Goal: Information Seeking & Learning: Find specific fact

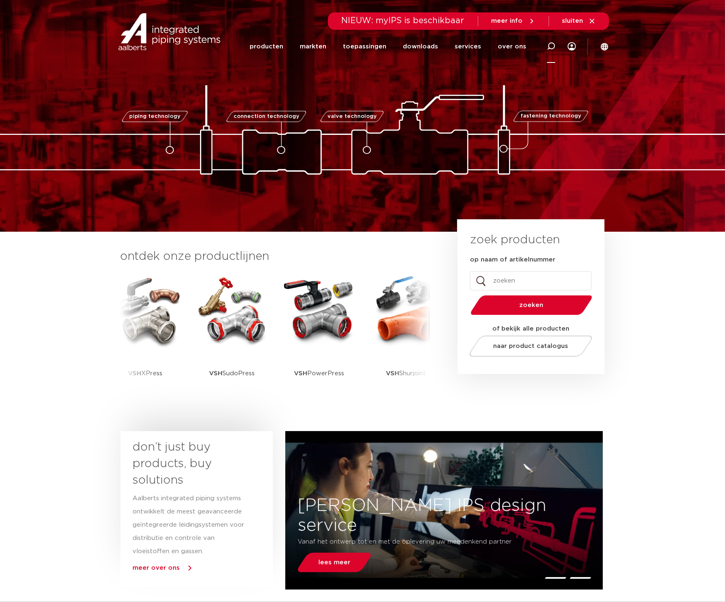
click at [553, 42] on icon at bounding box center [551, 46] width 10 height 10
type input "r2409"
click button "Zoeken" at bounding box center [0, 0] width 0 height 0
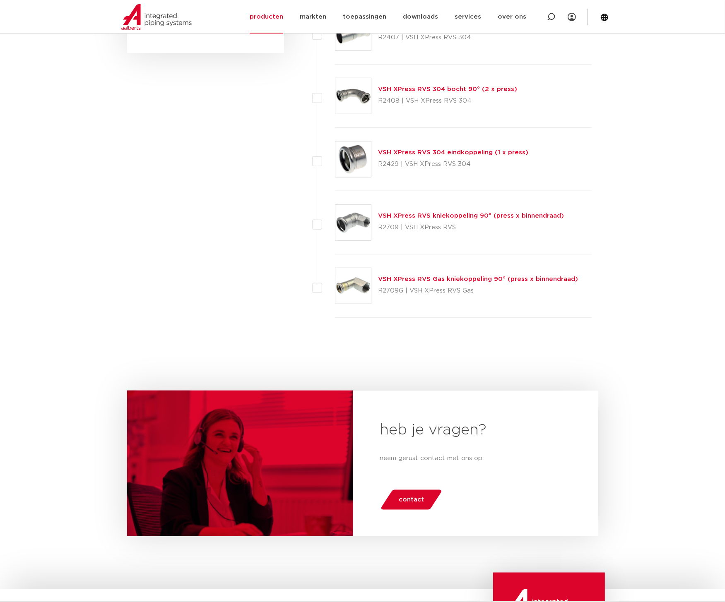
scroll to position [661, 0]
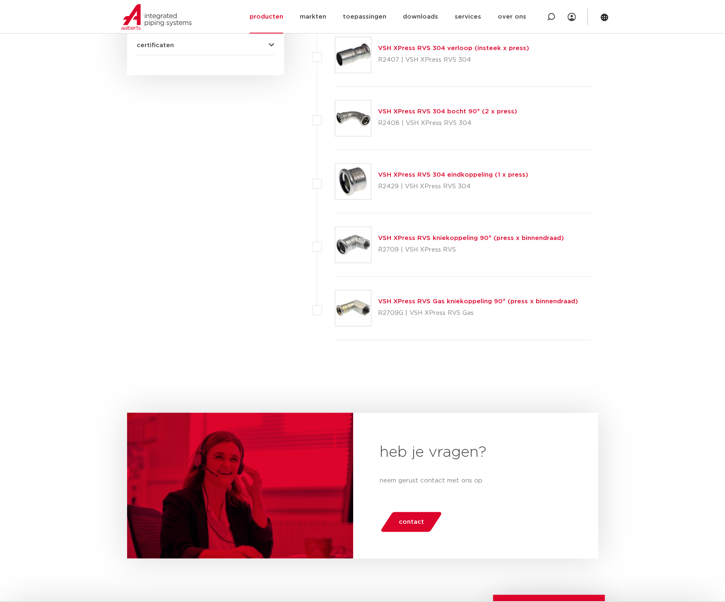
click at [462, 239] on link "VSH XPress RVS kniekoppeling 90° (press x binnendraad)" at bounding box center [471, 238] width 186 height 6
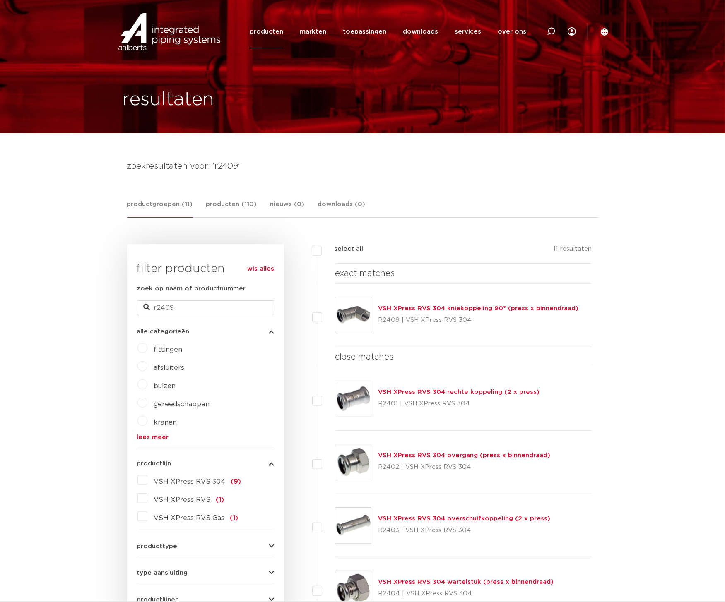
click at [451, 306] on link "VSH XPress RVS 304 kniekoppeling 90° (press x binnendraad)" at bounding box center [478, 309] width 200 height 6
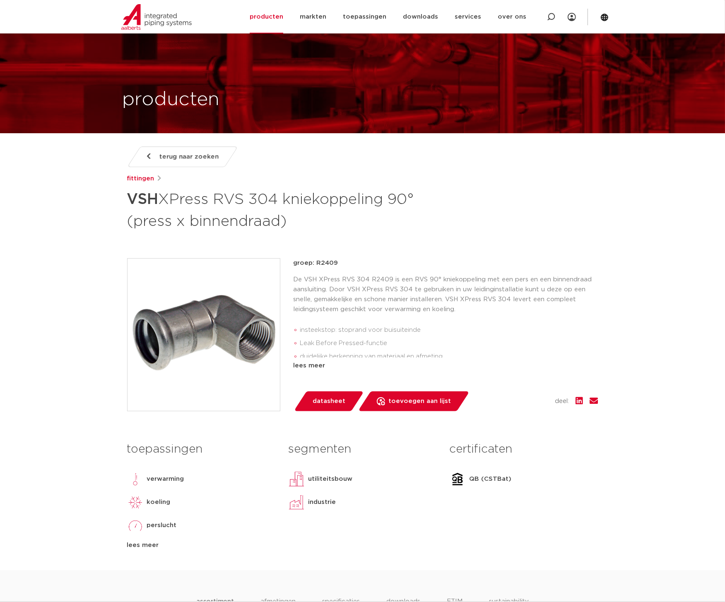
scroll to position [483, 0]
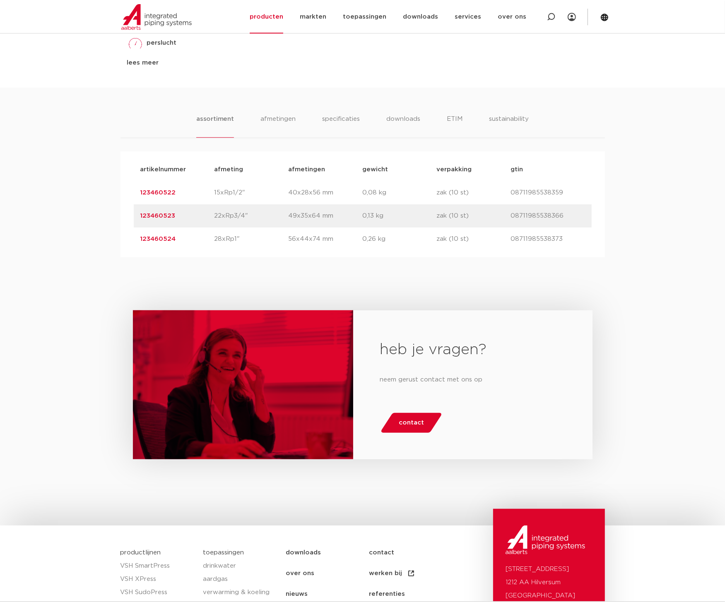
drag, startPoint x: 178, startPoint y: 193, endPoint x: 139, endPoint y: 196, distance: 39.4
click at [139, 196] on div "artikelnummer 123460522 afmeting 15xRp1/2" afmetingen 40x28x56 mm gewicht 0,08 …" at bounding box center [363, 192] width 458 height 23
copy link "123460522"
click at [277, 119] on li "afmetingen" at bounding box center [278, 126] width 36 height 24
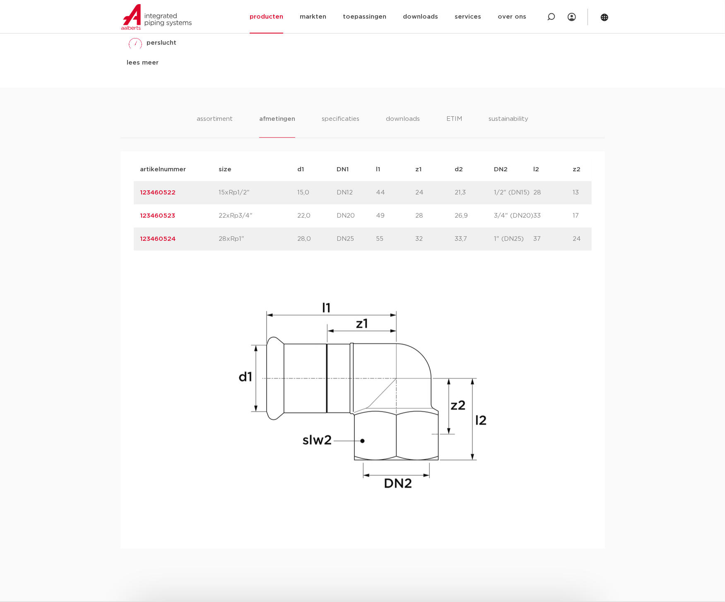
drag, startPoint x: 218, startPoint y: 195, endPoint x: 248, endPoint y: 195, distance: 29.8
click at [248, 195] on p "15xRp1/2"" at bounding box center [258, 193] width 79 height 10
copy p "15xRp1/2""
click at [222, 520] on div "artikelnummer size d1 DN1" at bounding box center [363, 343] width 458 height 371
click at [154, 214] on link "123460523" at bounding box center [157, 216] width 35 height 6
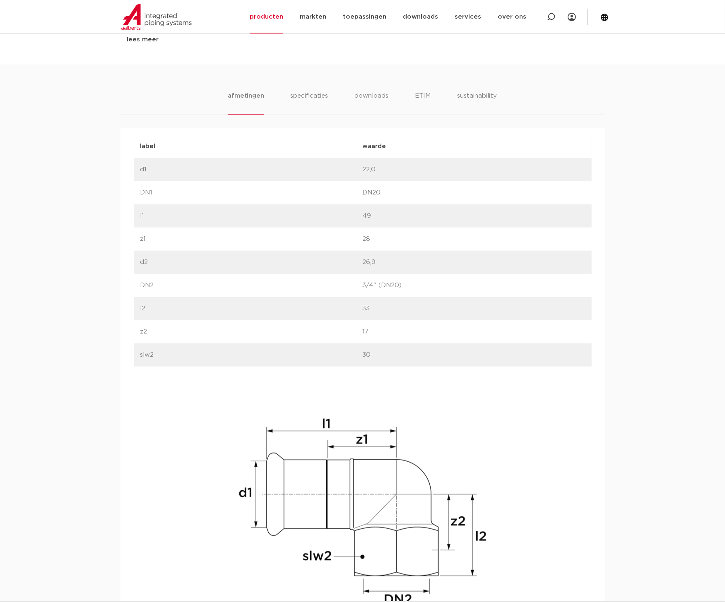
scroll to position [483, 0]
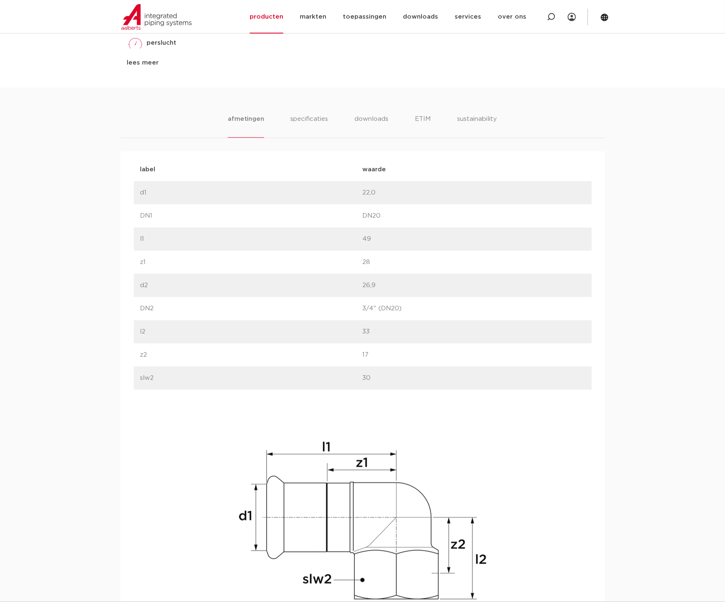
drag, startPoint x: 76, startPoint y: 169, endPoint x: 66, endPoint y: 165, distance: 10.2
click at [75, 169] on div "afmetingen specificaties downloads ETIM sustainability [GEOGRAPHIC_DATA] specif…" at bounding box center [362, 388] width 725 height 600
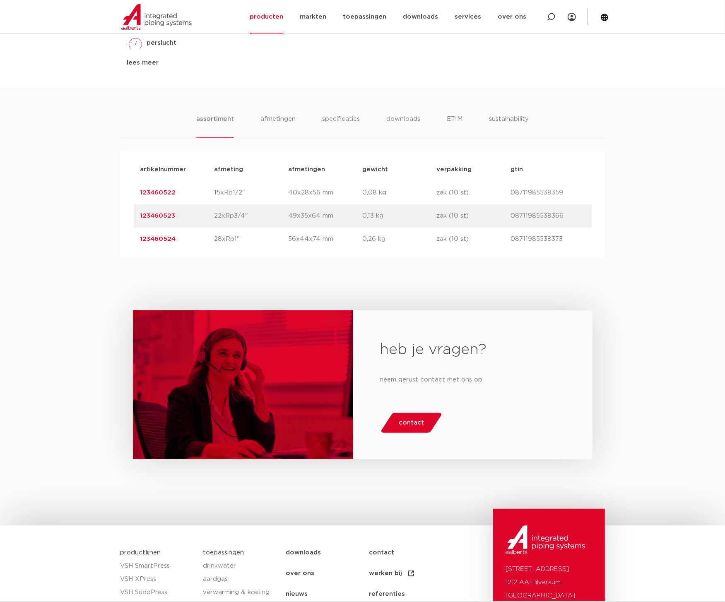
click at [166, 240] on link "123460524" at bounding box center [158, 239] width 36 height 6
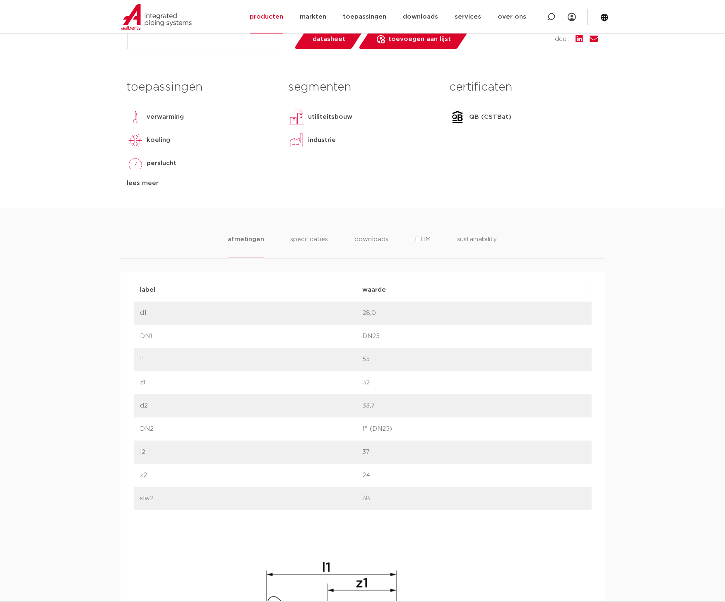
scroll to position [483, 0]
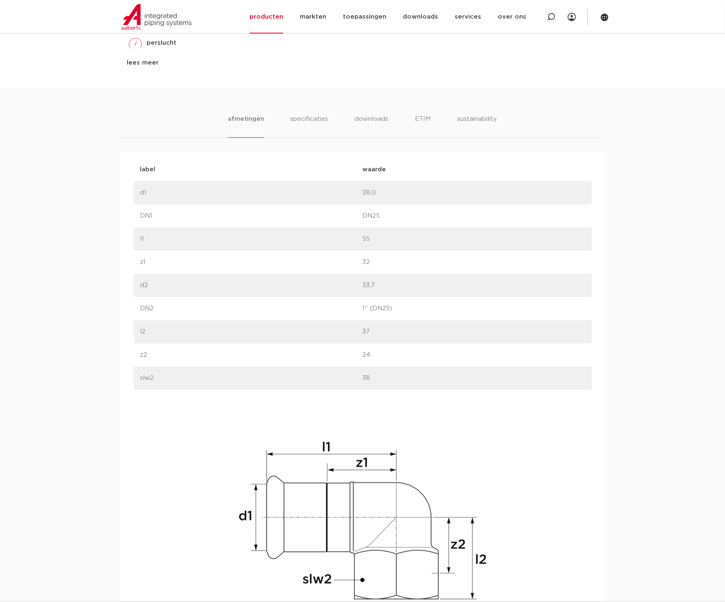
click at [185, 489] on div "label waarde label d1 waarde 28,0" at bounding box center [363, 413] width 458 height 510
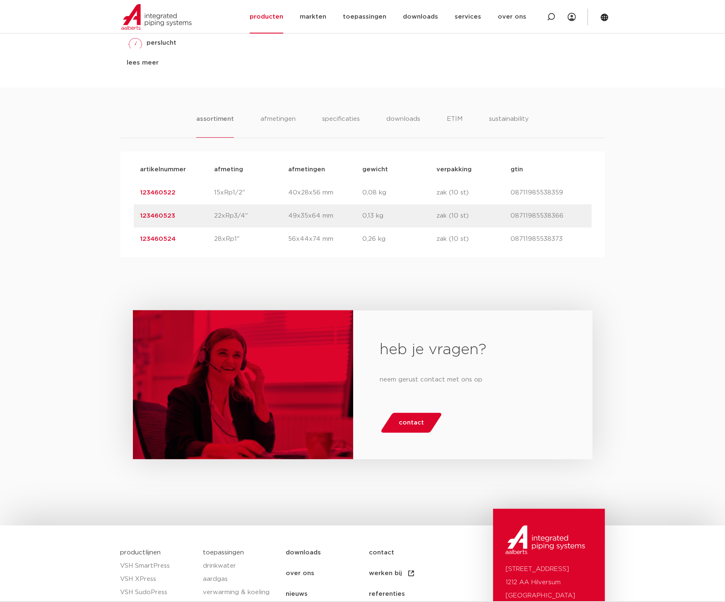
click at [162, 236] on link "123460524" at bounding box center [158, 239] width 36 height 6
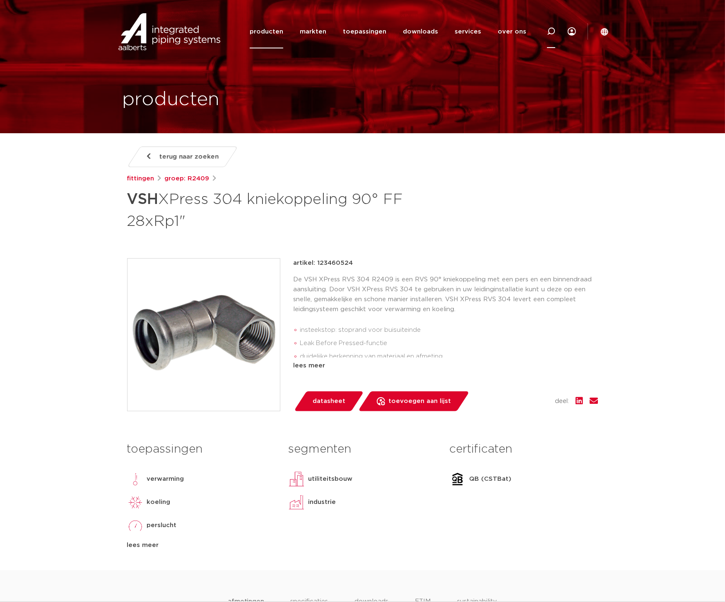
click at [549, 28] on icon at bounding box center [551, 31] width 8 height 8
type input "r2408"
click button "Zoeken" at bounding box center [0, 0] width 0 height 0
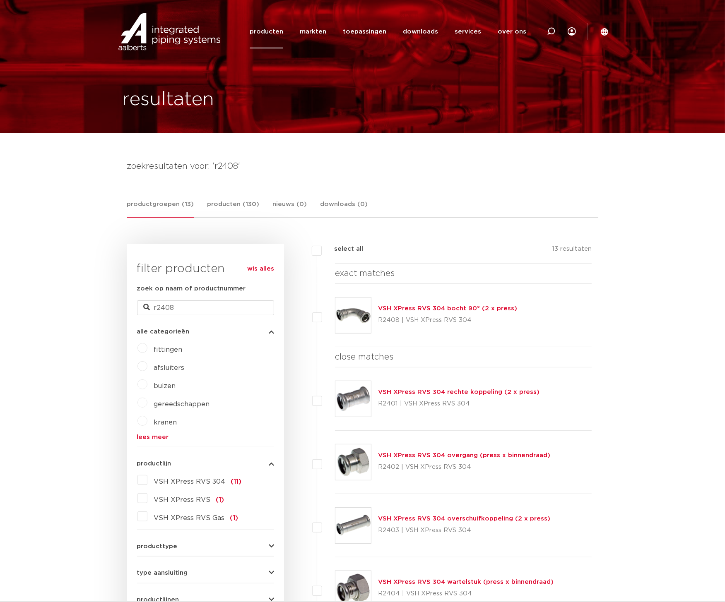
click at [452, 310] on link "VSH XPress RVS 304 bocht 90° (2 x press)" at bounding box center [447, 309] width 139 height 6
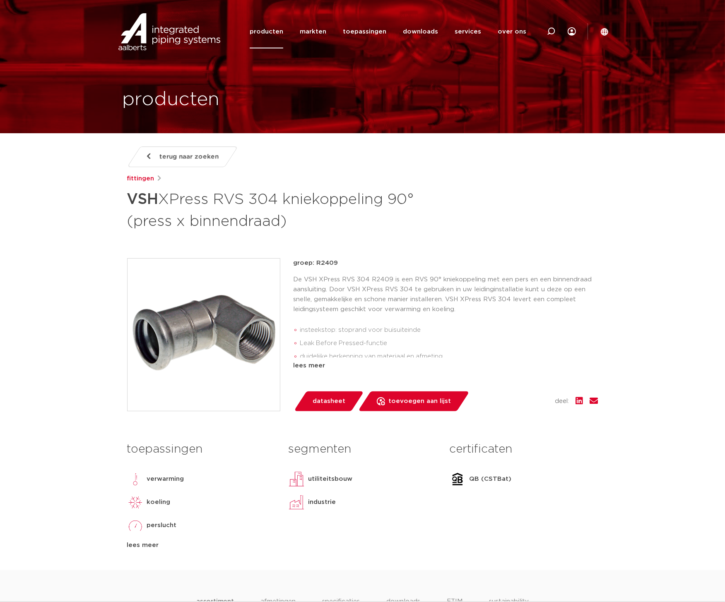
click at [276, 30] on link "producten" at bounding box center [267, 32] width 34 height 34
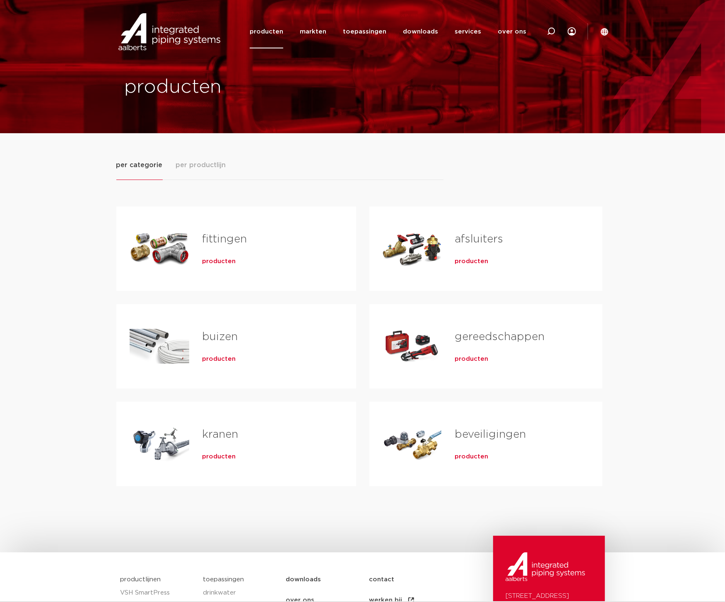
click at [216, 166] on span "per productlijn" at bounding box center [201, 165] width 50 height 10
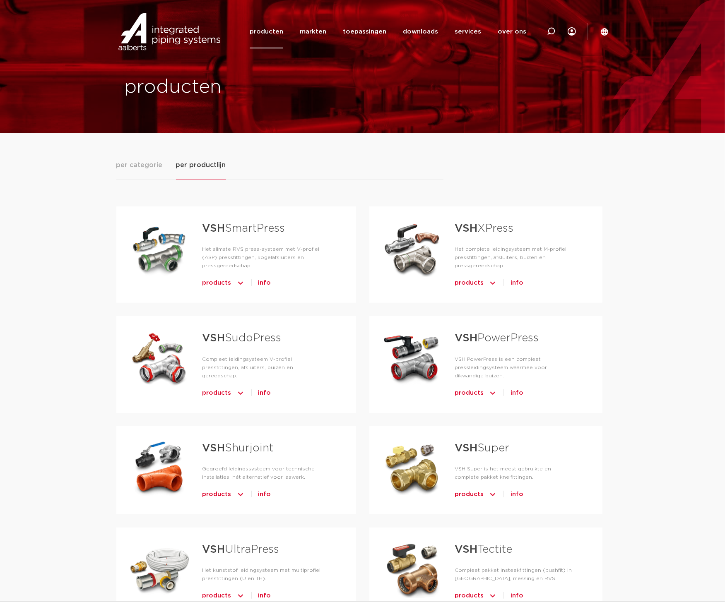
click at [490, 286] on img "Tabs. Open items met enter of spatie, sluit af met escape en navigeer met de pi…" at bounding box center [493, 283] width 8 height 13
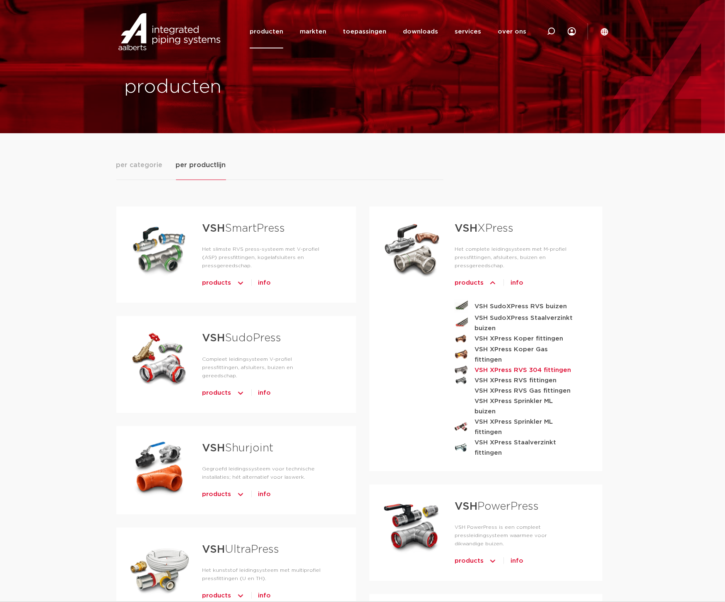
click at [516, 365] on strong "VSH XPress RVS 304 fittingen" at bounding box center [523, 370] width 96 height 10
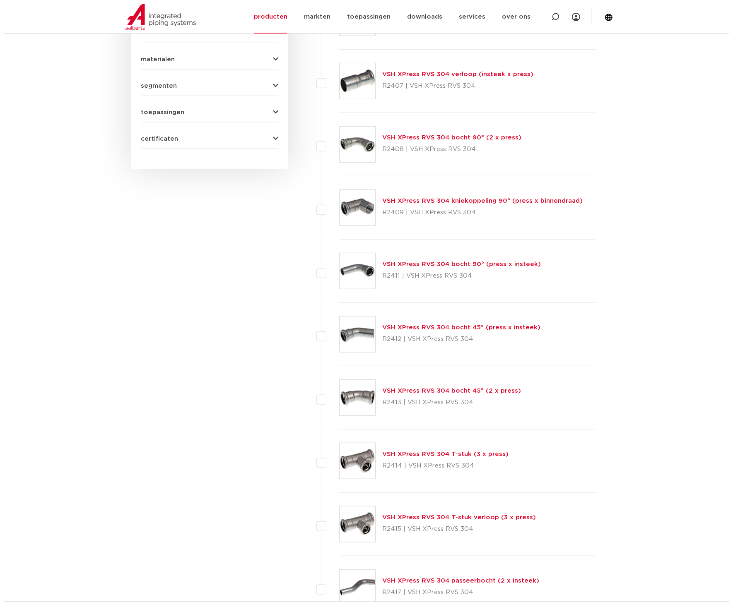
scroll to position [483, 0]
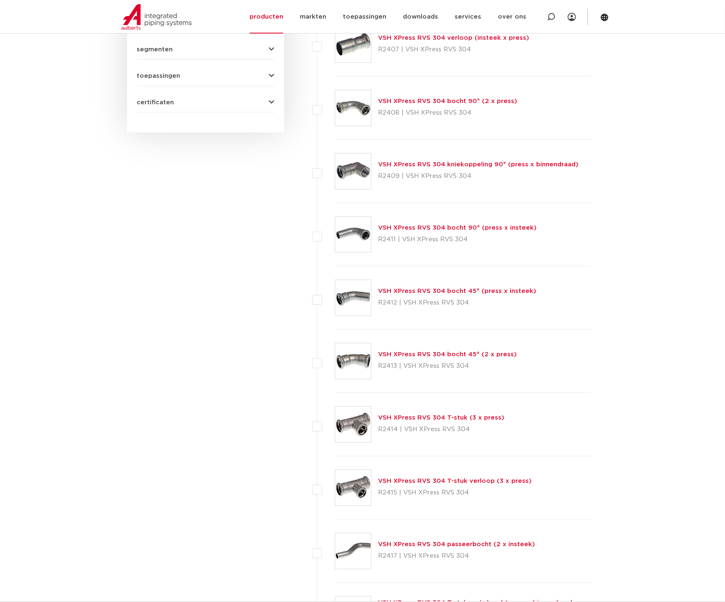
click at [106, 235] on body "Zoeken producten markten toepassingen downloads alle downloads certificaten cad…" at bounding box center [362, 491] width 725 height 1949
click at [597, 19] on div at bounding box center [588, 17] width 24 height 17
click at [606, 19] on icon at bounding box center [604, 17] width 7 height 7
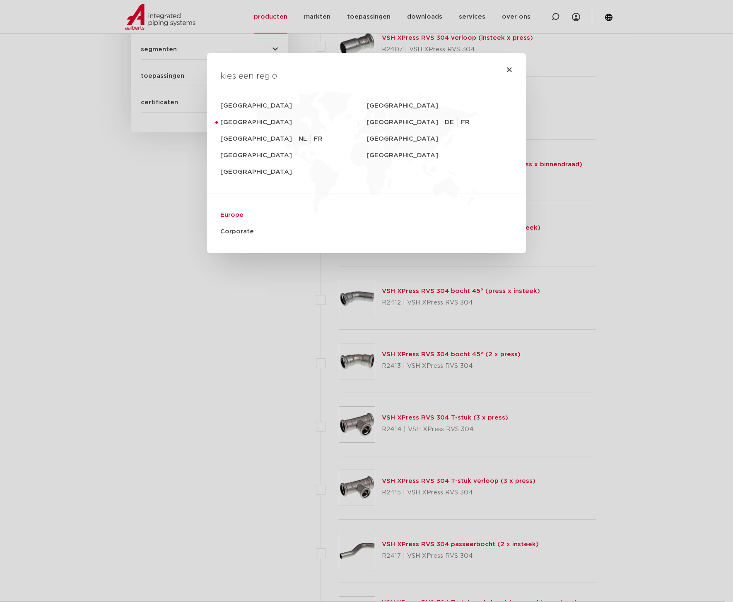
click at [229, 214] on link "Europe" at bounding box center [366, 215] width 292 height 17
